Goal: Navigation & Orientation: Understand site structure

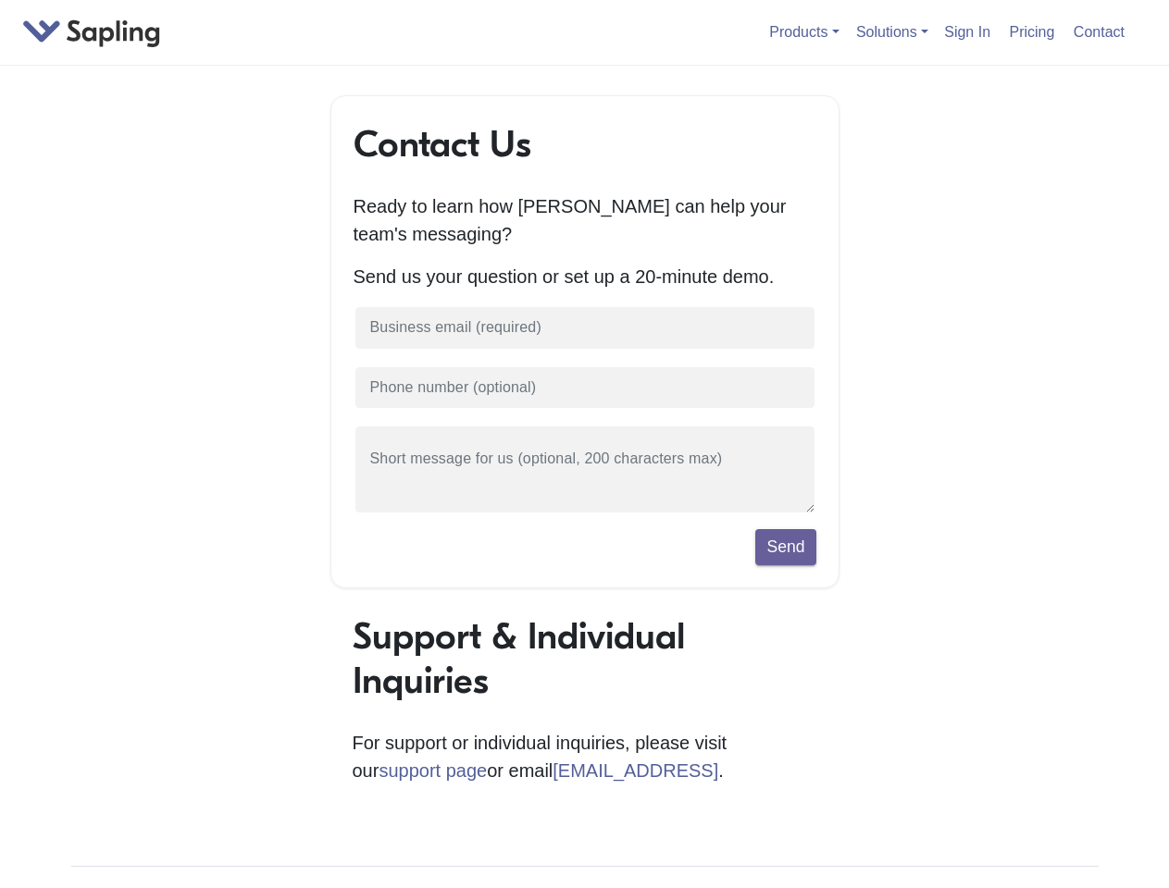
click at [801, 33] on link "Products" at bounding box center [803, 32] width 69 height 16
click at [893, 33] on link "Solutions" at bounding box center [892, 32] width 72 height 16
